Goal: Communication & Community: Connect with others

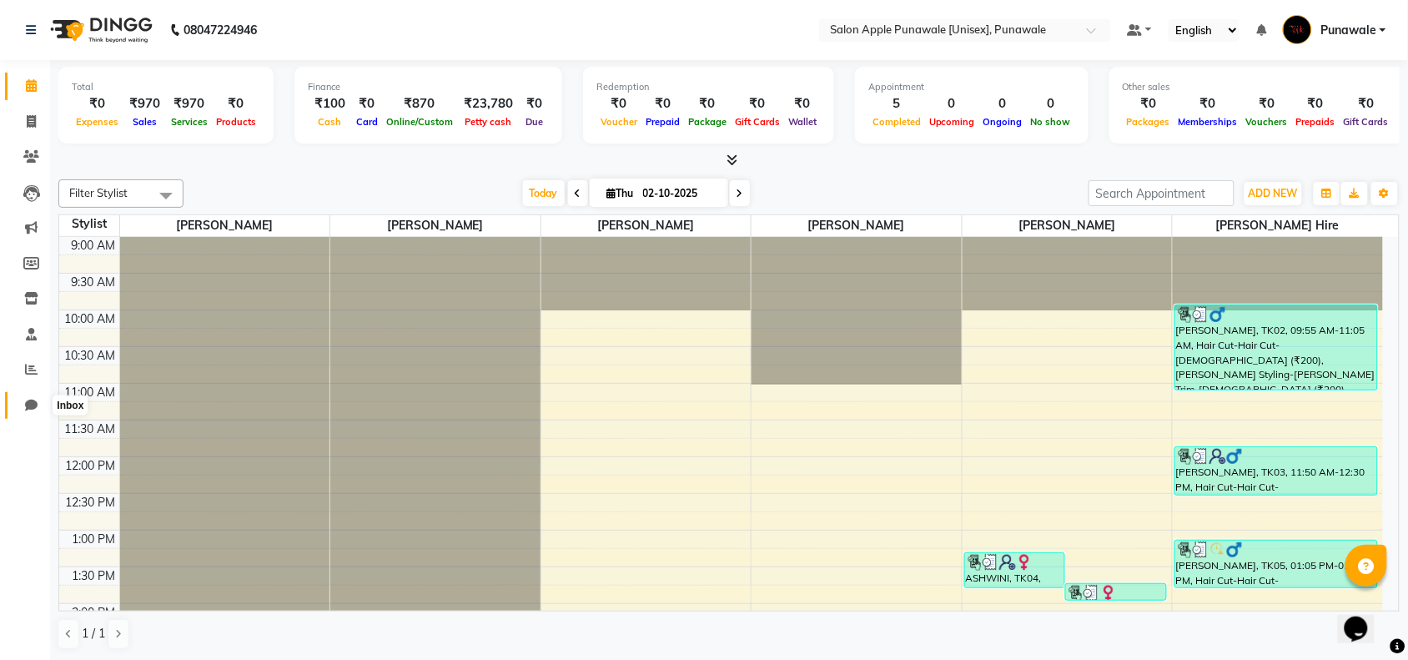
click at [27, 406] on icon at bounding box center [31, 405] width 13 height 13
select select "100"
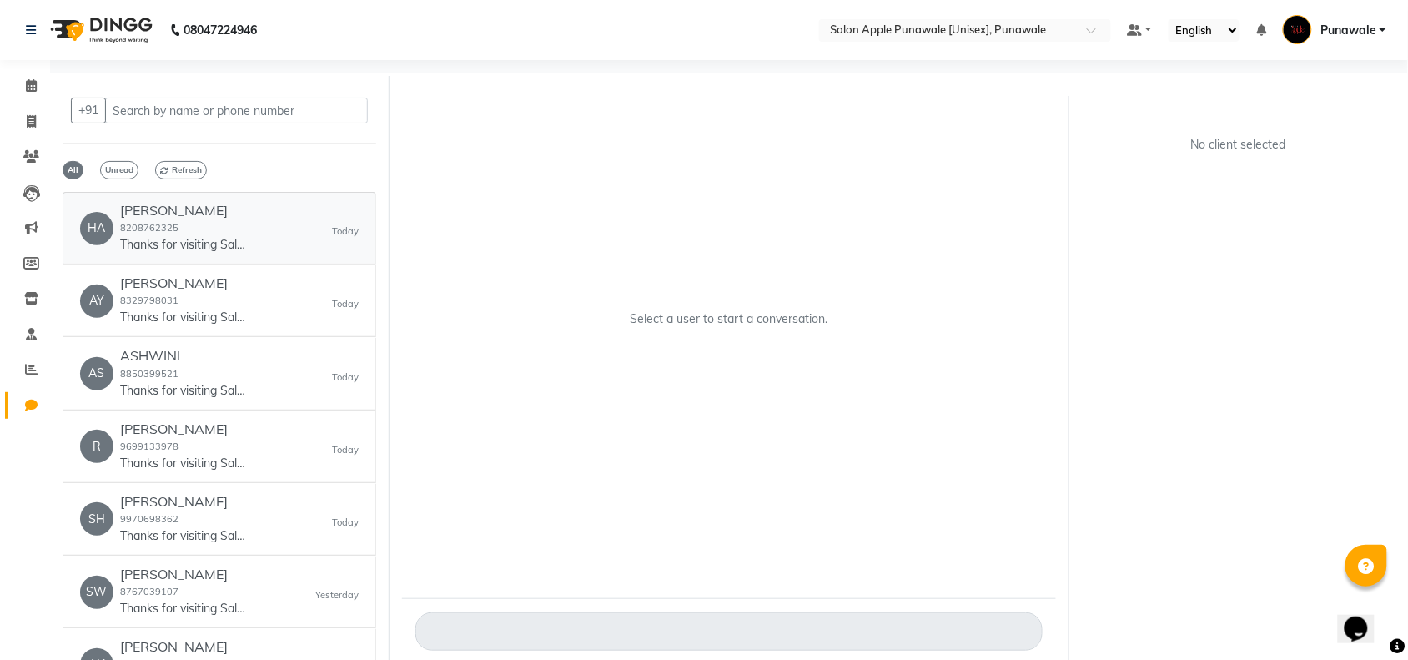
click at [201, 218] on h6 "[PERSON_NAME]" at bounding box center [182, 211] width 125 height 16
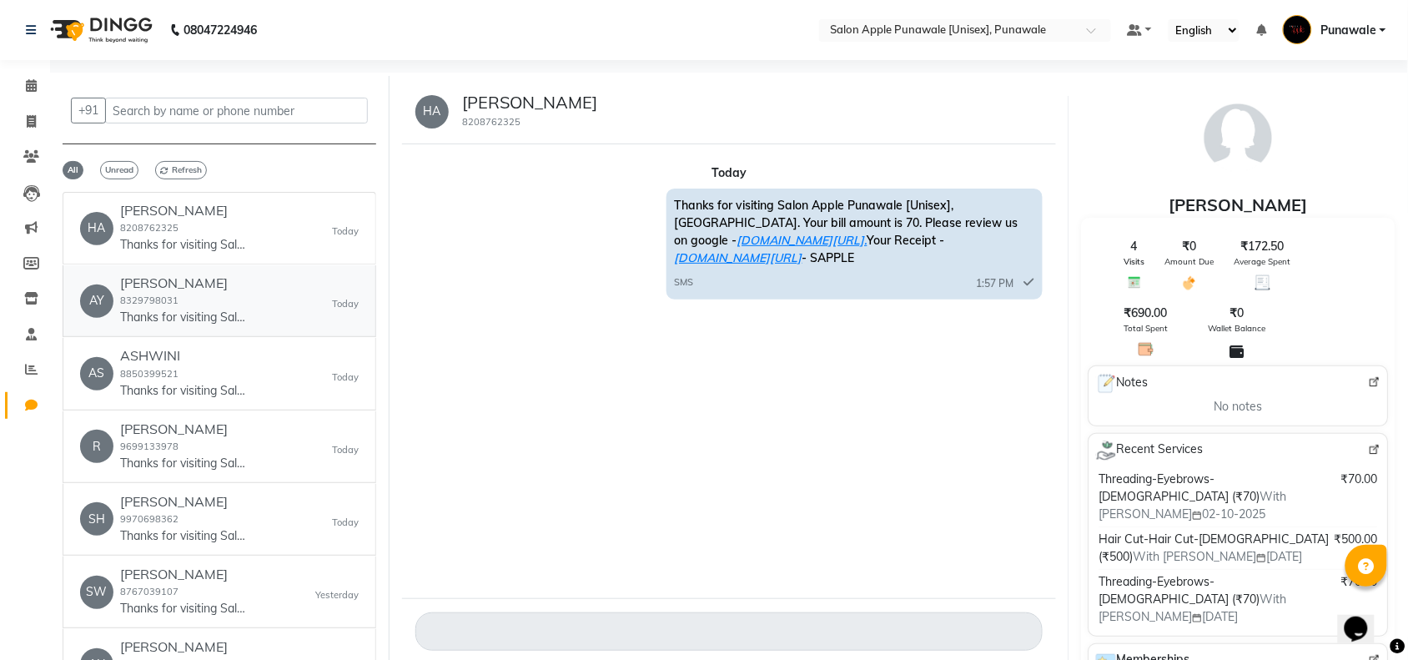
click at [206, 269] on link "AY [PERSON_NAME] 8329798031 Thanks for visiting Salon Apple Punawale [Unisex], …" at bounding box center [220, 301] width 314 height 72
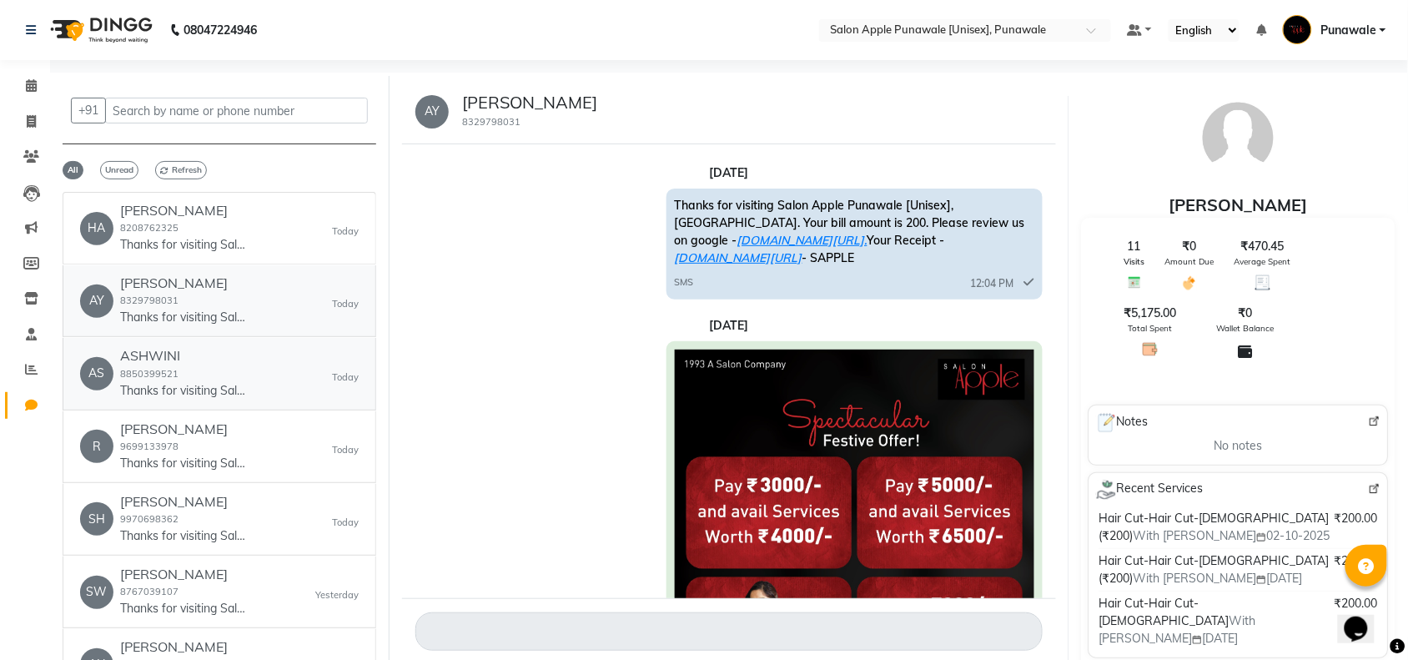
scroll to position [1233, 0]
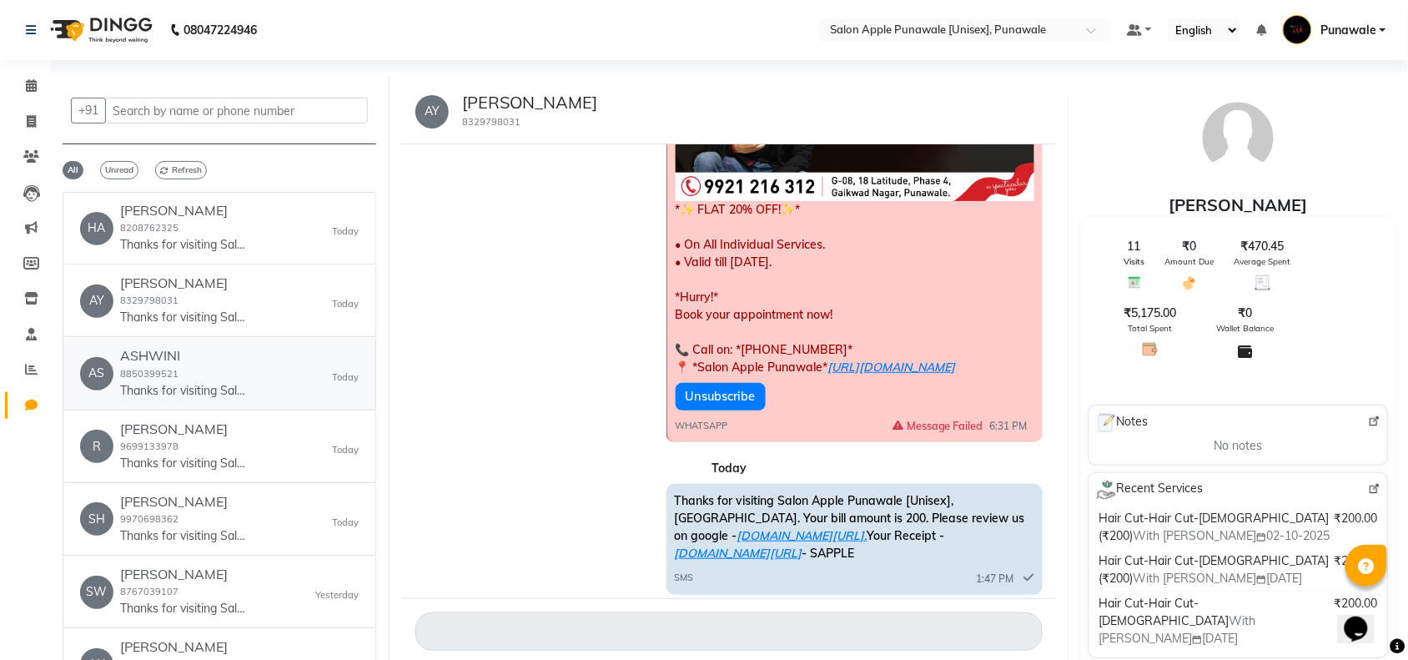
click at [219, 363] on h6 "ASHWINI" at bounding box center [182, 356] width 125 height 16
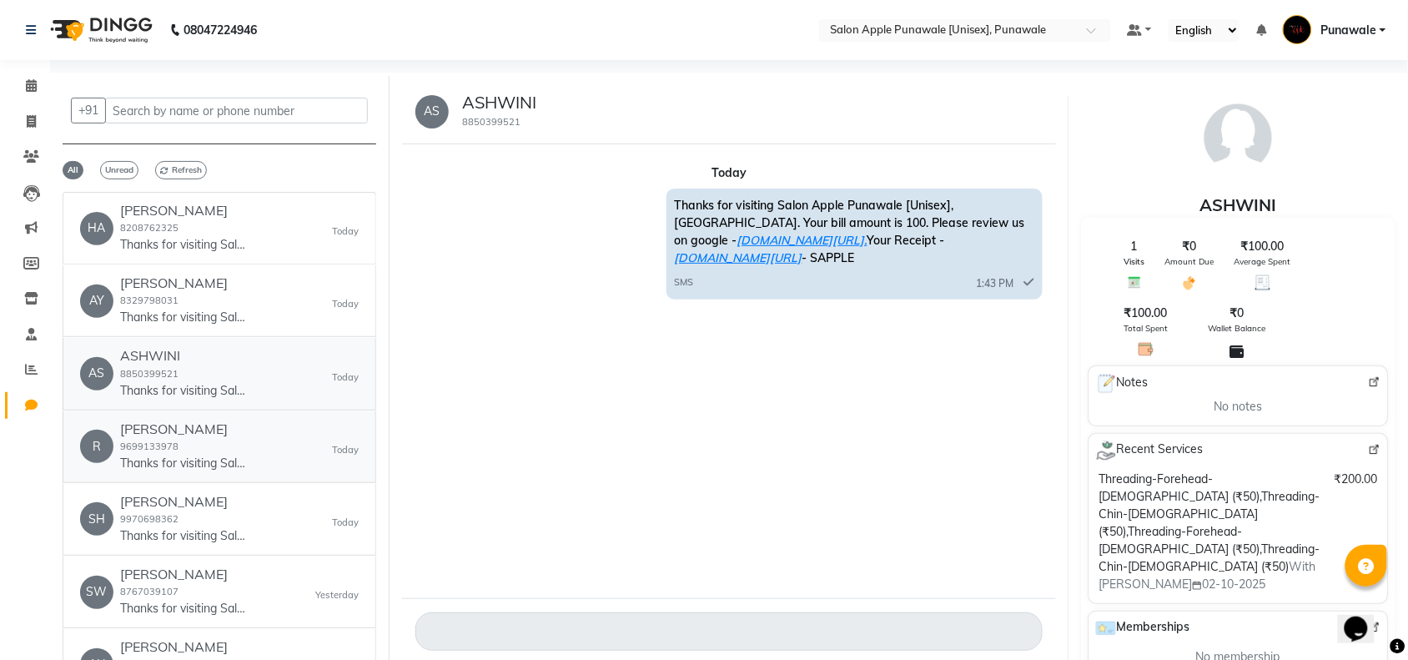
scroll to position [0, 0]
click at [217, 442] on div "[PERSON_NAME] 9699133978 Thanks for visiting Salon Apple Punawale [Unisex], Pun…" at bounding box center [182, 446] width 125 height 51
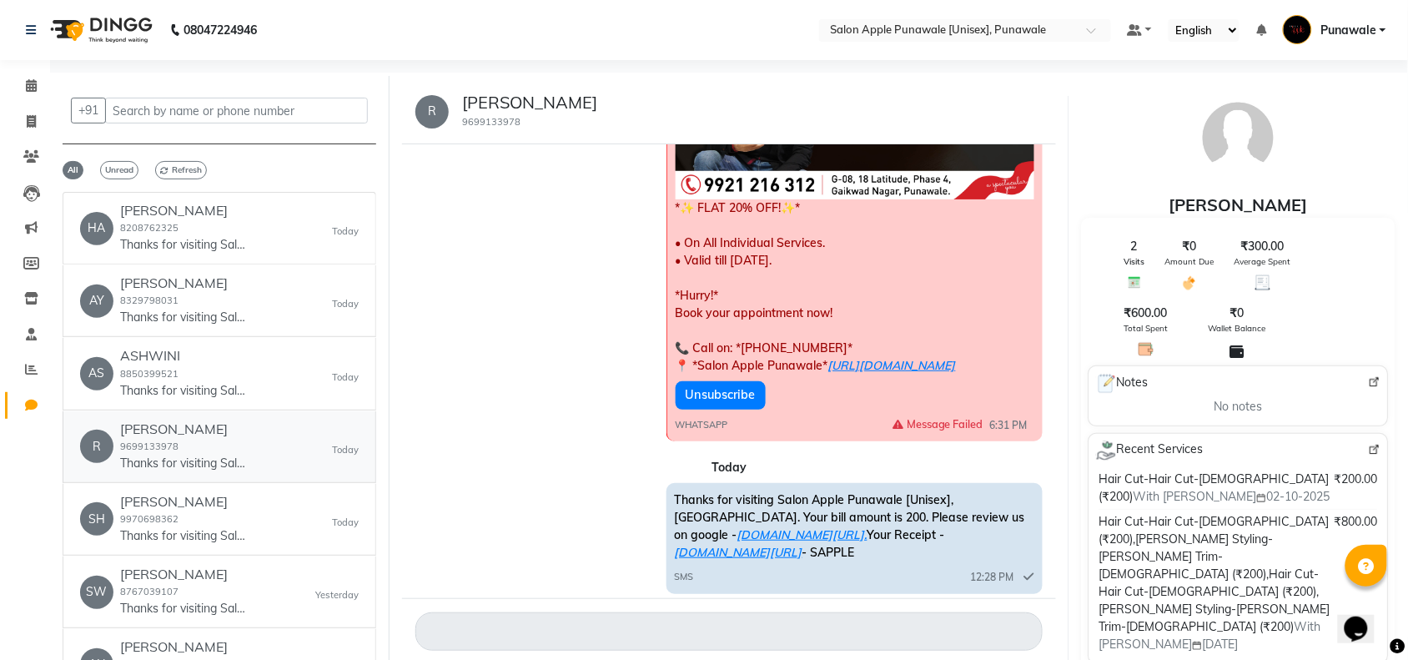
scroll to position [1258, 0]
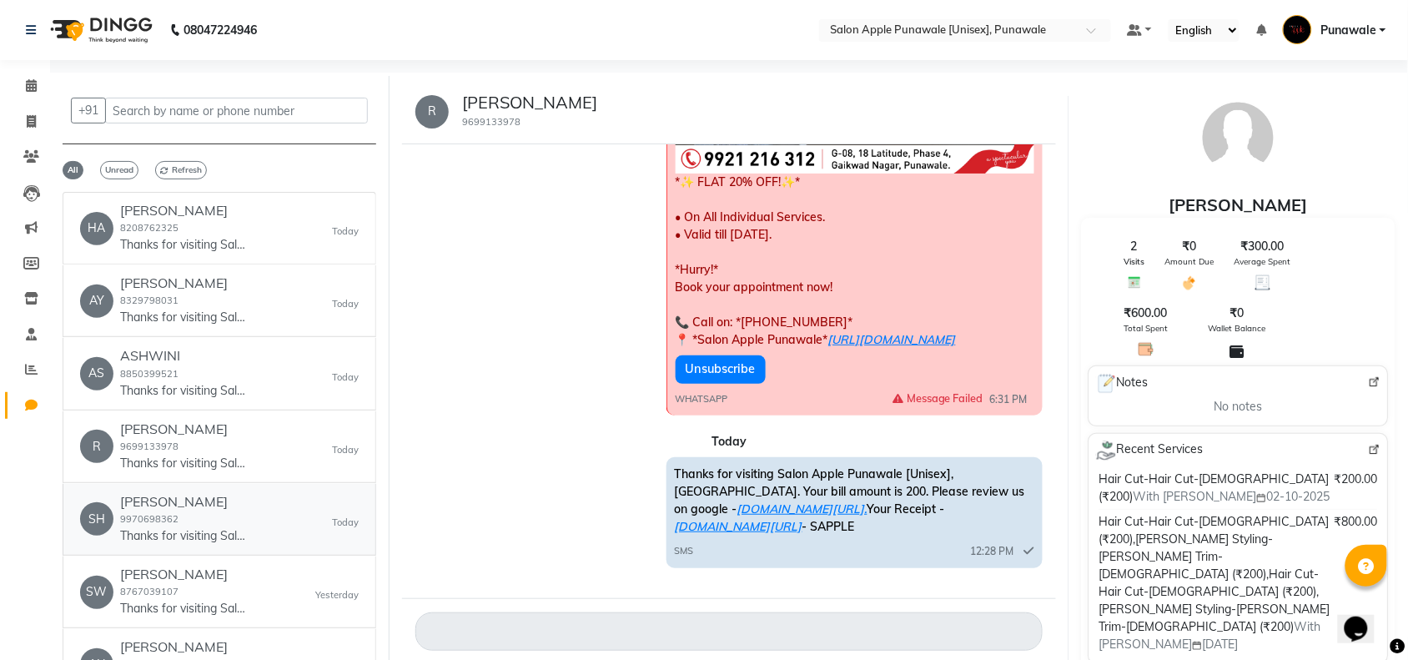
click at [222, 518] on div "Sham [PERSON_NAME] 9970698362 Thanks for visiting Salon Apple Punawale [Unisex]…" at bounding box center [182, 519] width 125 height 51
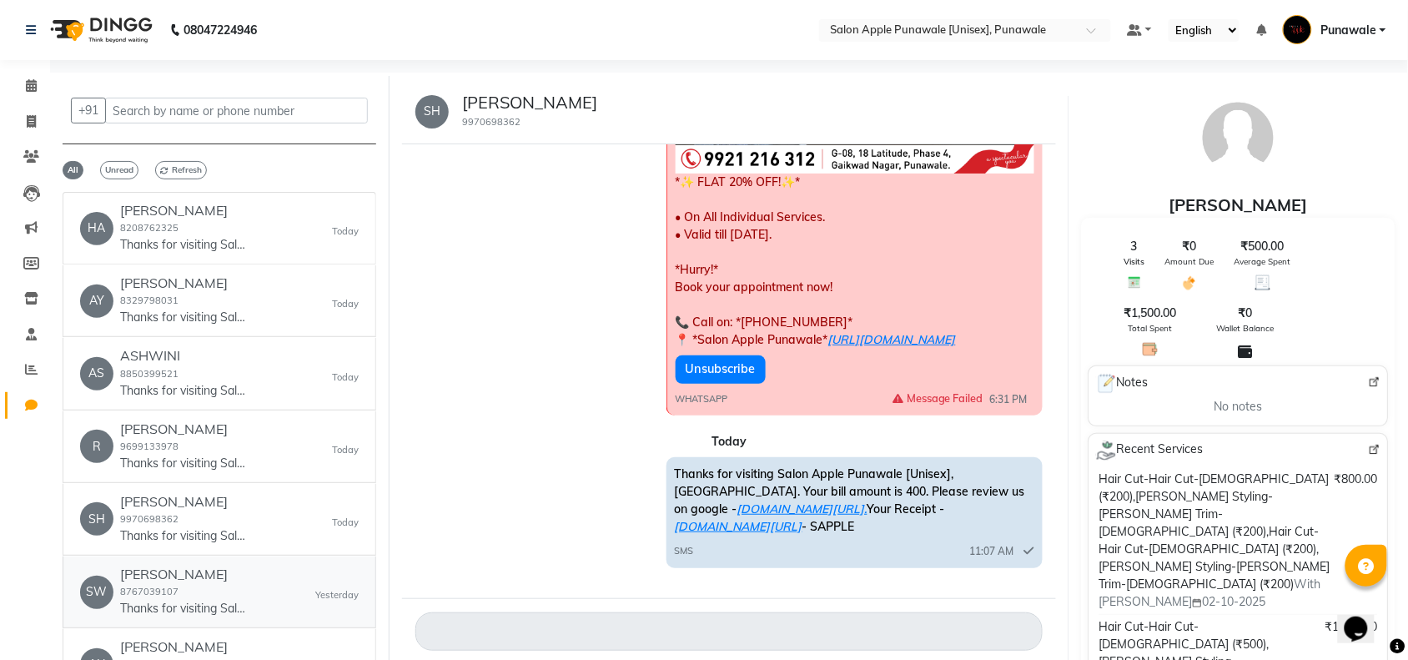
click at [179, 586] on div "[PERSON_NAME] 8767039107 Thanks for visiting Salon Apple Punawale [Unisex], Pun…" at bounding box center [182, 591] width 125 height 51
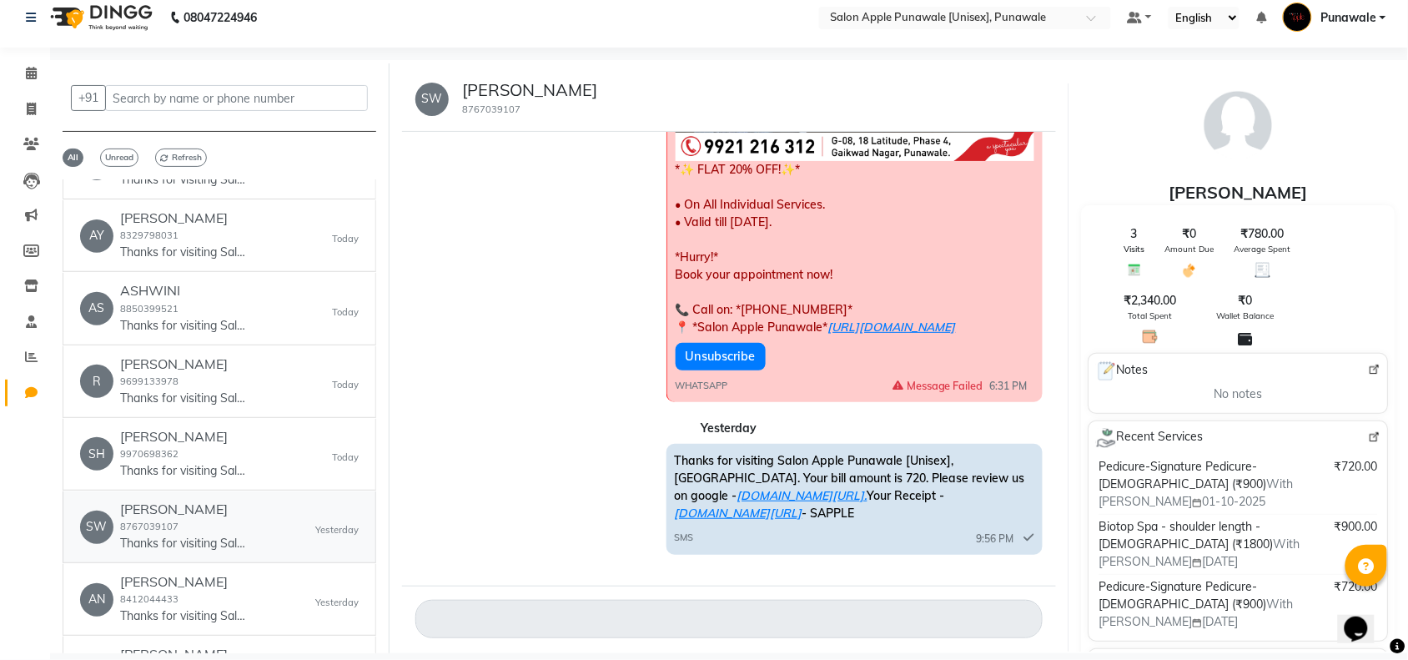
scroll to position [104, 0]
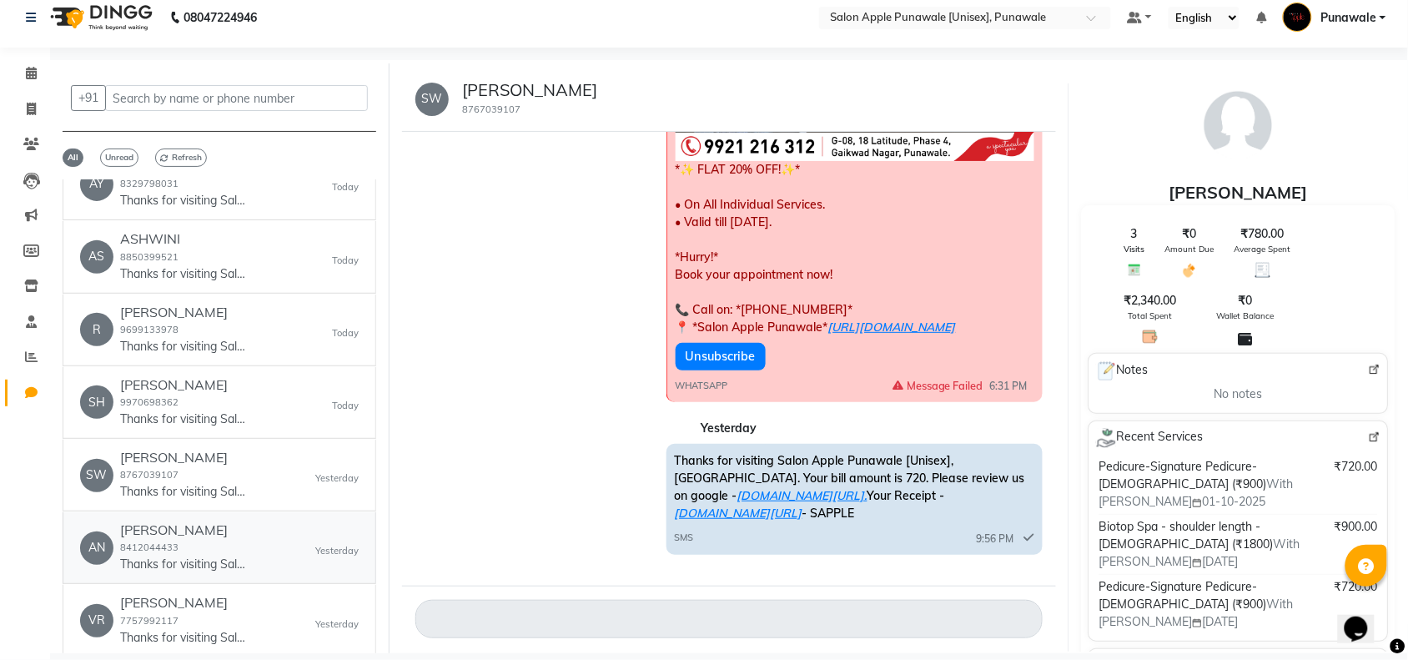
click at [189, 551] on div "[PERSON_NAME] 8412044433 Thanks for visiting Salon Apple Punawale [Unisex], Pun…" at bounding box center [182, 547] width 125 height 51
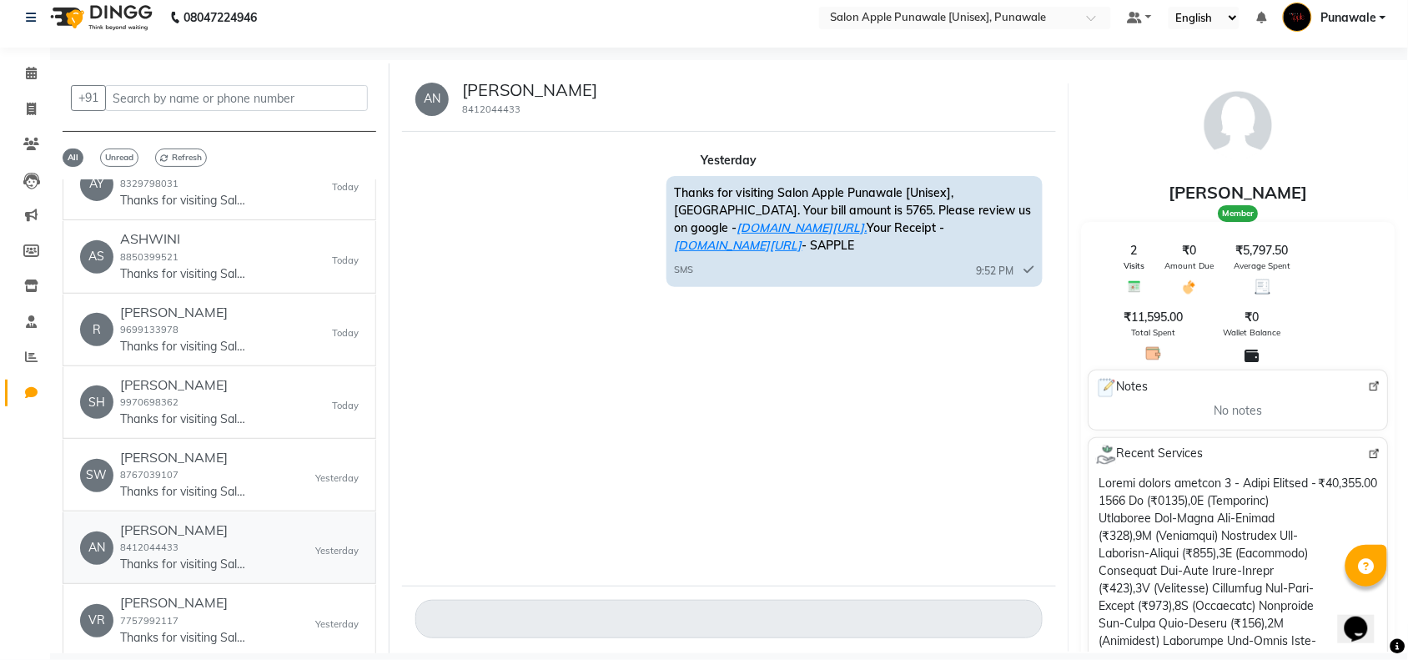
scroll to position [0, 0]
click at [200, 606] on h6 "[PERSON_NAME]" at bounding box center [182, 603] width 125 height 16
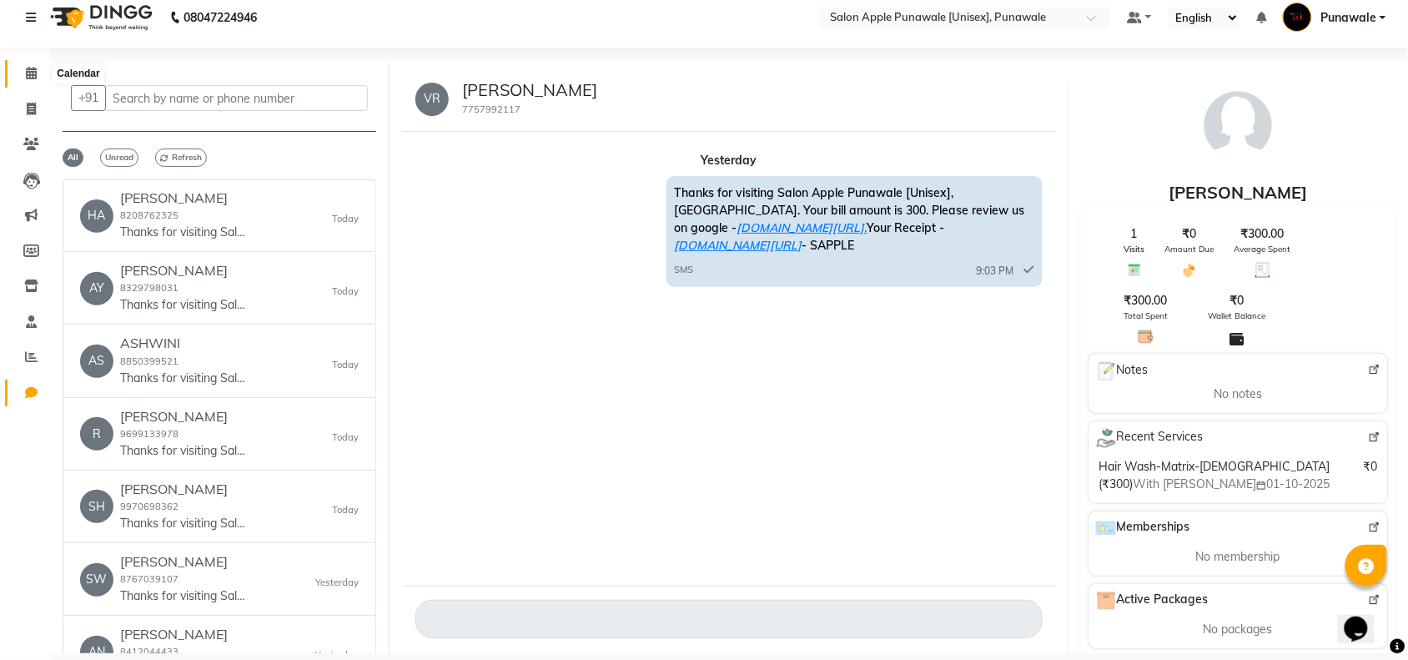
click at [23, 68] on span at bounding box center [31, 73] width 29 height 19
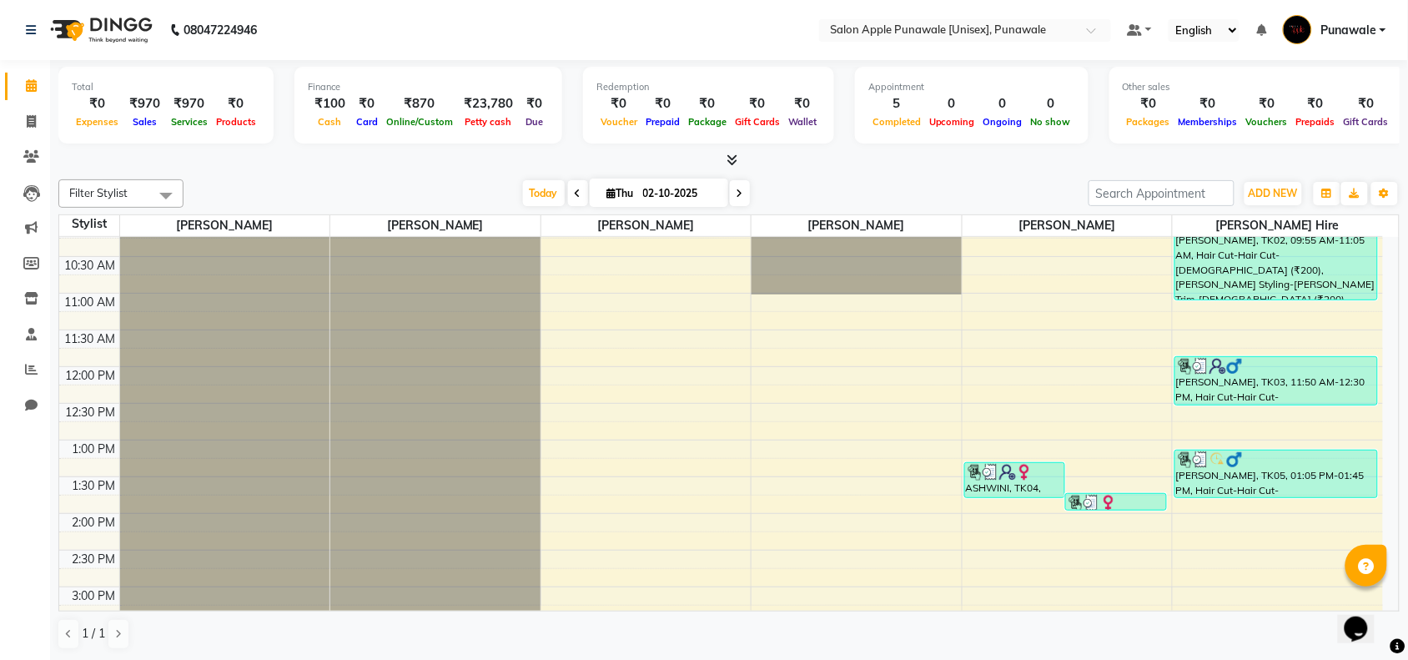
scroll to position [40, 0]
